Goal: Information Seeking & Learning: Learn about a topic

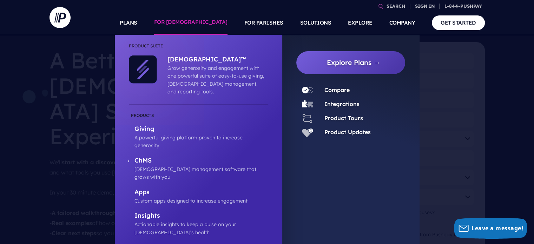
scroll to position [70, 0]
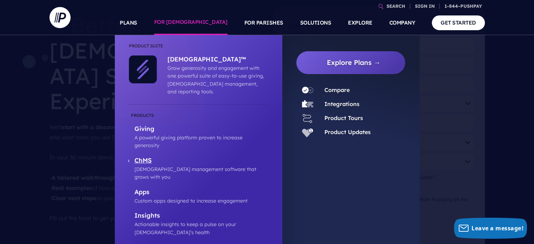
click at [186, 165] on p "[DEMOGRAPHIC_DATA] management software that grows with you" at bounding box center [202, 173] width 134 height 16
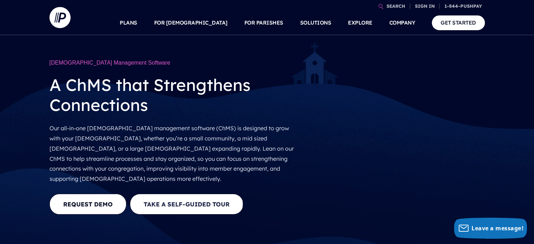
click at [194, 197] on button "Take a Self-guided Tour" at bounding box center [186, 204] width 113 height 21
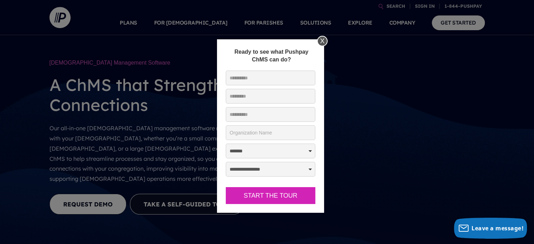
click at [321, 40] on div "X" at bounding box center [322, 41] width 11 height 11
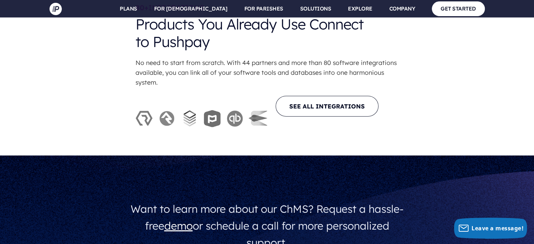
scroll to position [2283, 0]
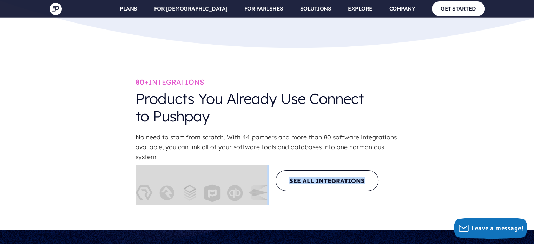
drag, startPoint x: 129, startPoint y: 101, endPoint x: 417, endPoint y: 116, distance: 288.8
click at [417, 116] on div "80+ INTEGRATIONS Products You Already Use Connect to Pushpay No need to start f…" at bounding box center [267, 141] width 534 height 127
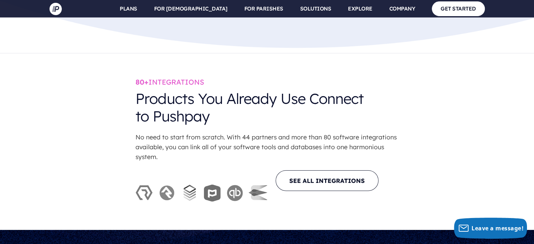
click at [418, 113] on div "80+ INTEGRATIONS Products You Already Use Connect to Pushpay No need to start f…" at bounding box center [267, 141] width 534 height 127
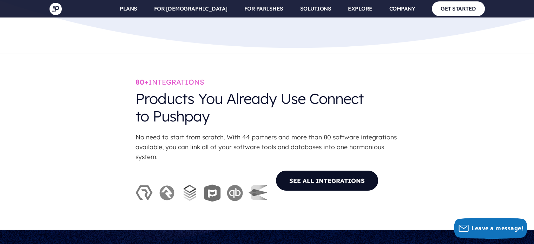
click at [316, 170] on link "SEE ALL INTEGRATIONS" at bounding box center [327, 180] width 103 height 21
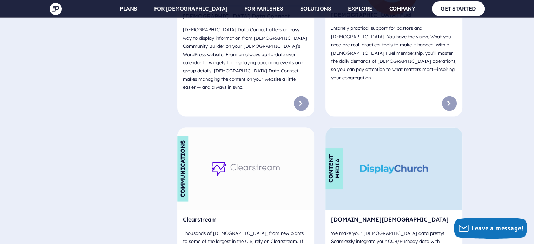
scroll to position [1581, 0]
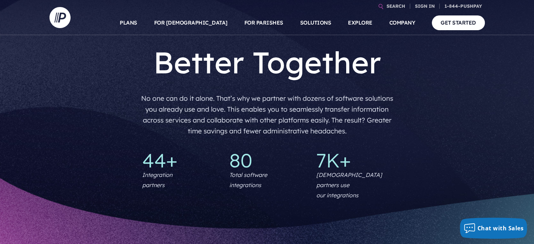
scroll to position [0, 0]
